Goal: Find specific page/section: Find specific page/section

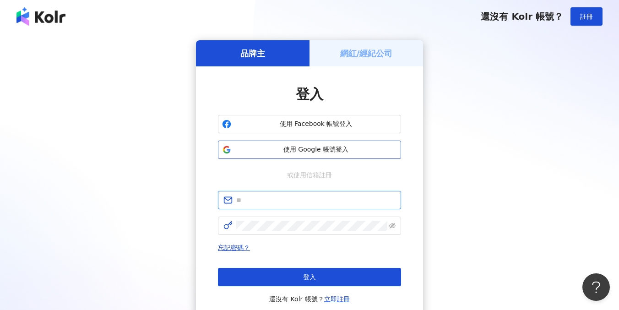
type input "**********"
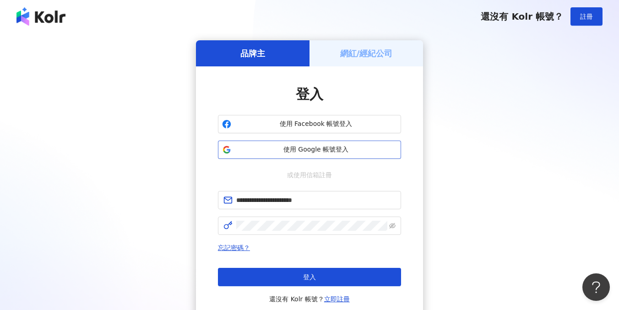
click at [256, 153] on span "使用 Google 帳號登入" at bounding box center [316, 149] width 162 height 9
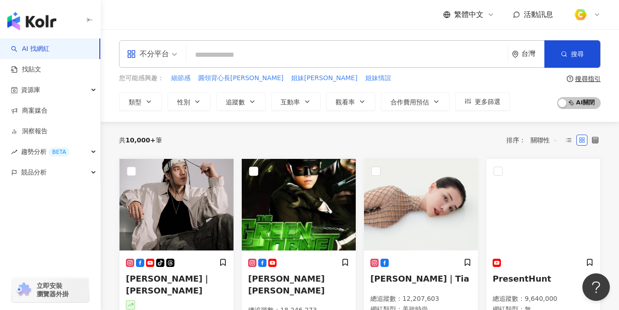
type input "***"
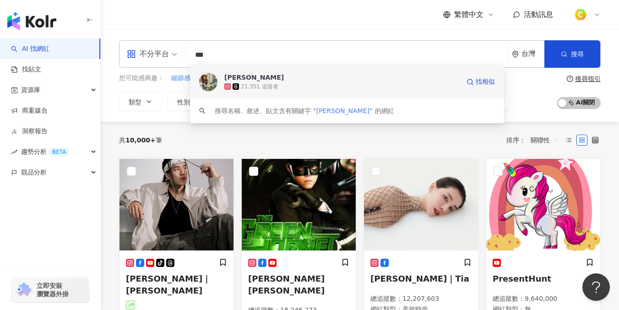
click at [235, 73] on div "[PERSON_NAME]" at bounding box center [254, 77] width 60 height 9
